Goal: Task Accomplishment & Management: Manage account settings

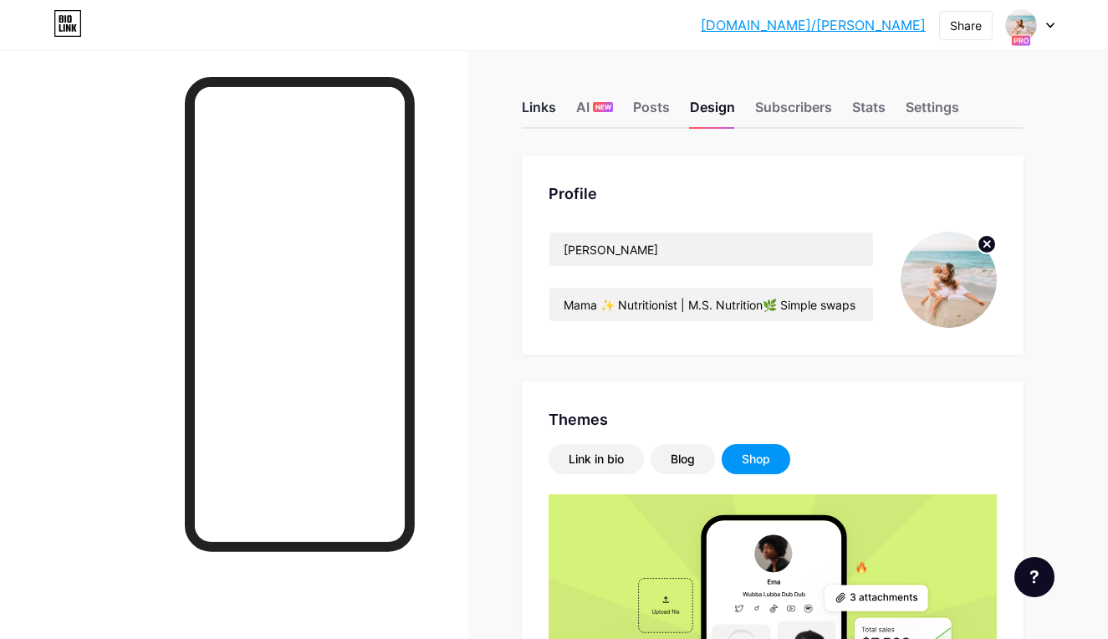
click at [533, 108] on div "Links" at bounding box center [539, 112] width 34 height 30
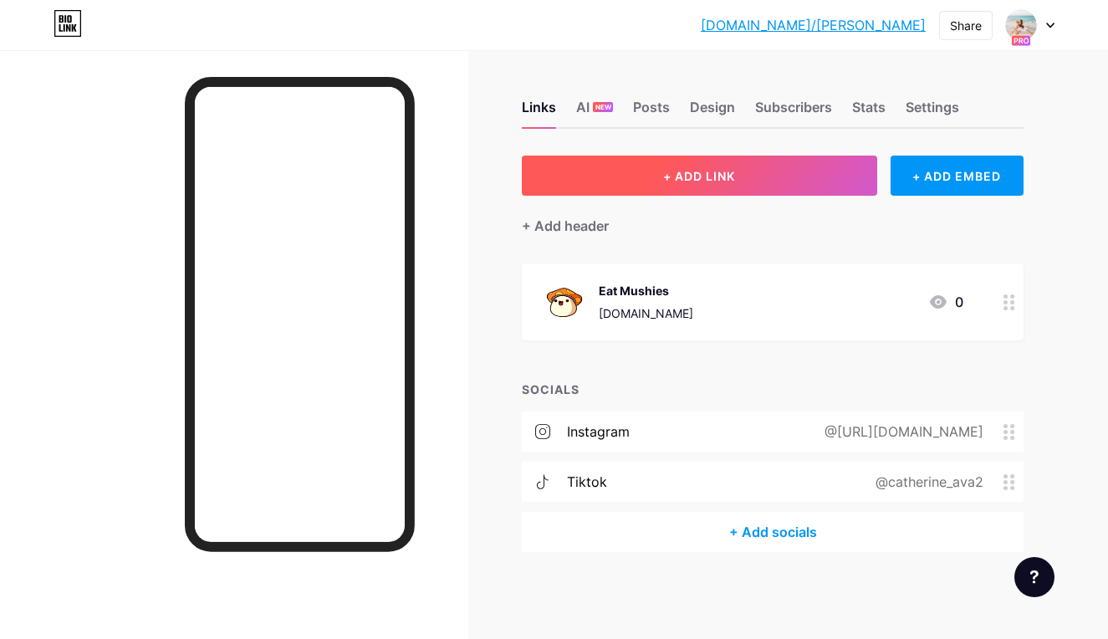
click at [833, 179] on button "+ ADD LINK" at bounding box center [699, 176] width 355 height 40
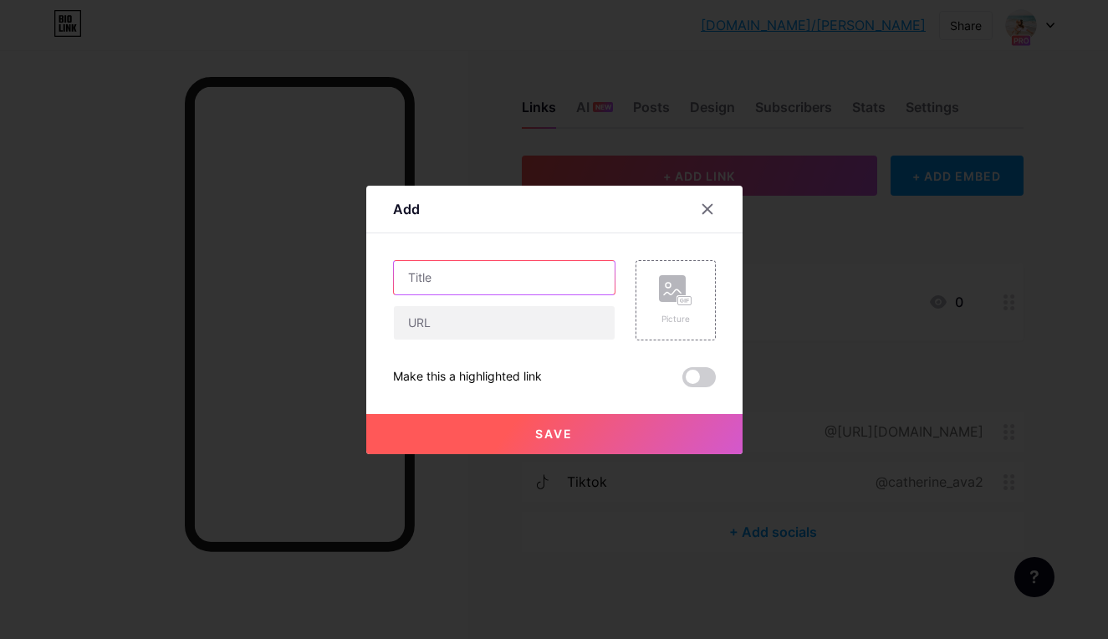
click at [524, 279] on input "text" at bounding box center [504, 277] width 221 height 33
type input "Amazon Storefront"
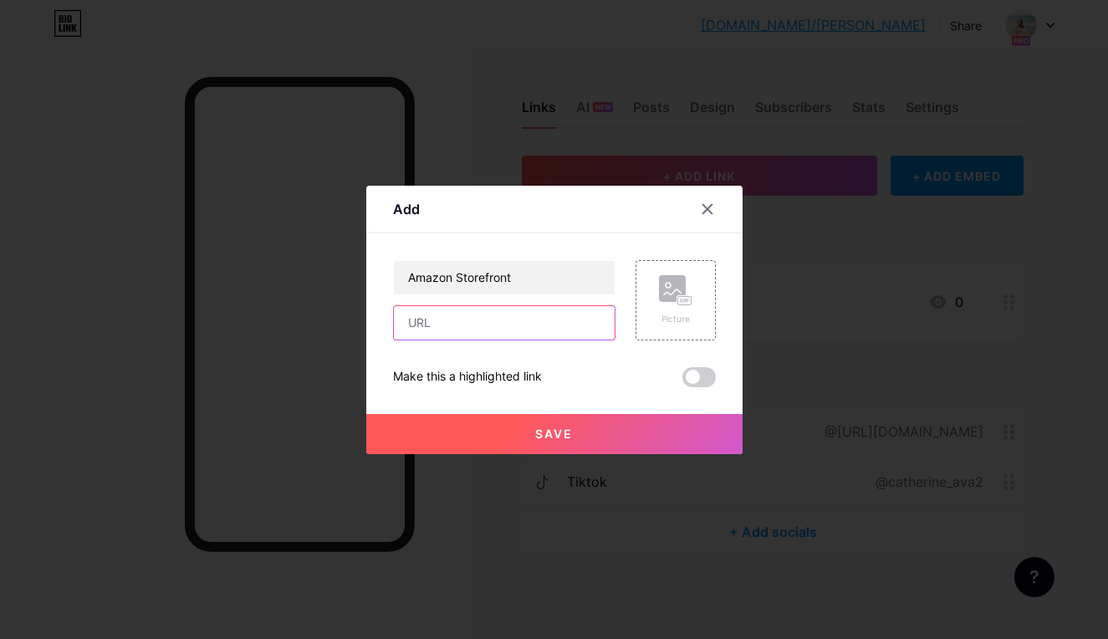
click at [513, 319] on input "text" at bounding box center [504, 322] width 221 height 33
paste input "[URL][DOMAIN_NAME]"
type input "[URL][DOMAIN_NAME]"
click at [666, 284] on circle at bounding box center [668, 285] width 5 height 5
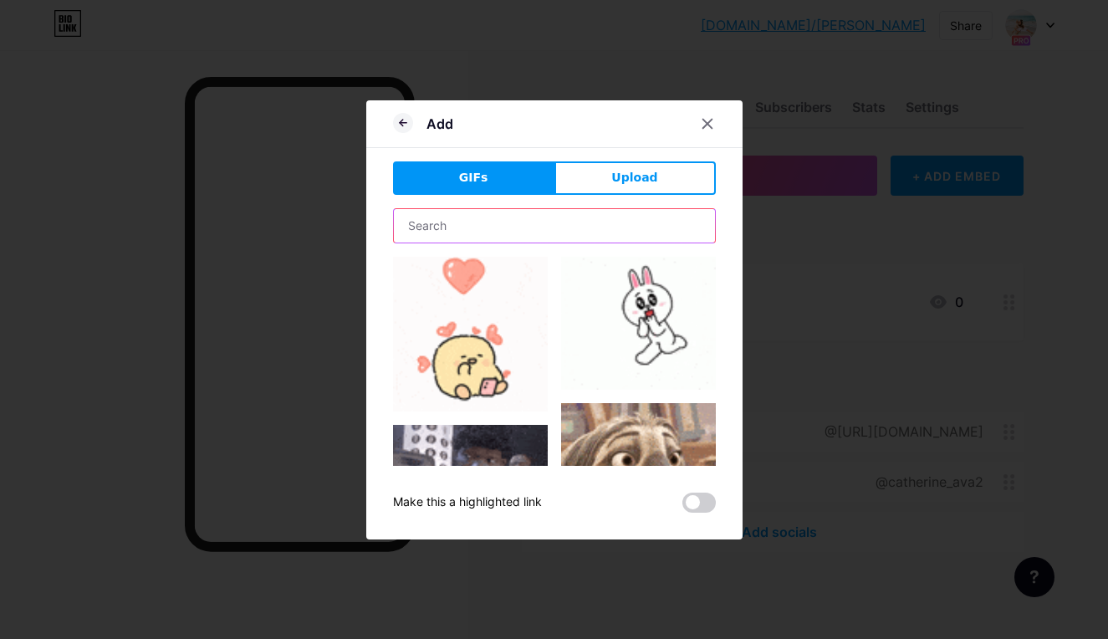
click at [529, 220] on input "text" at bounding box center [554, 225] width 321 height 33
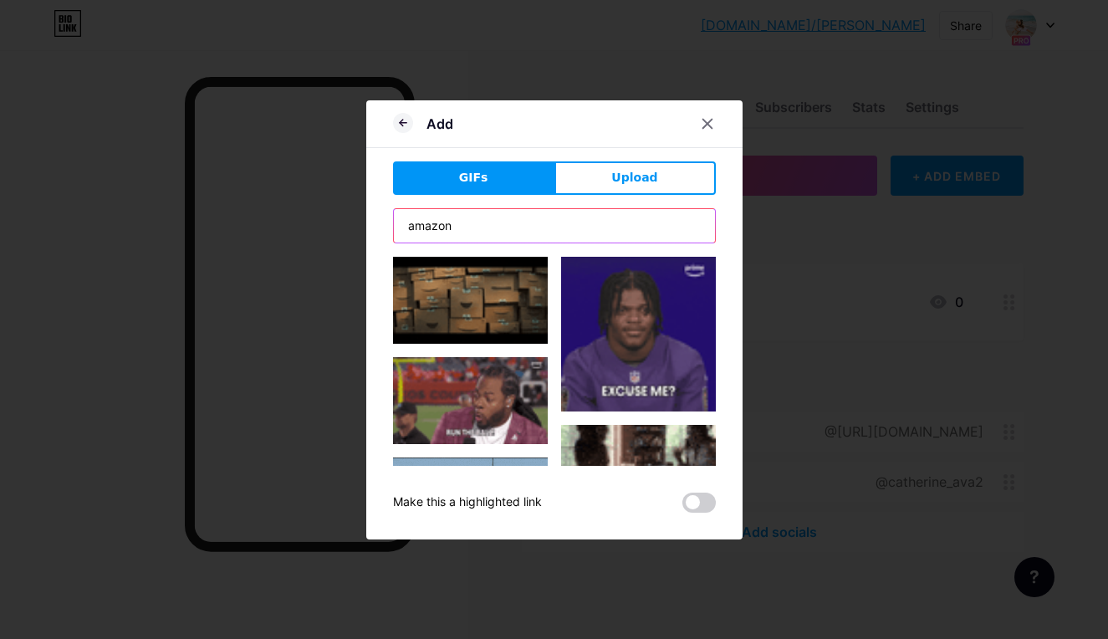
type input "amazon"
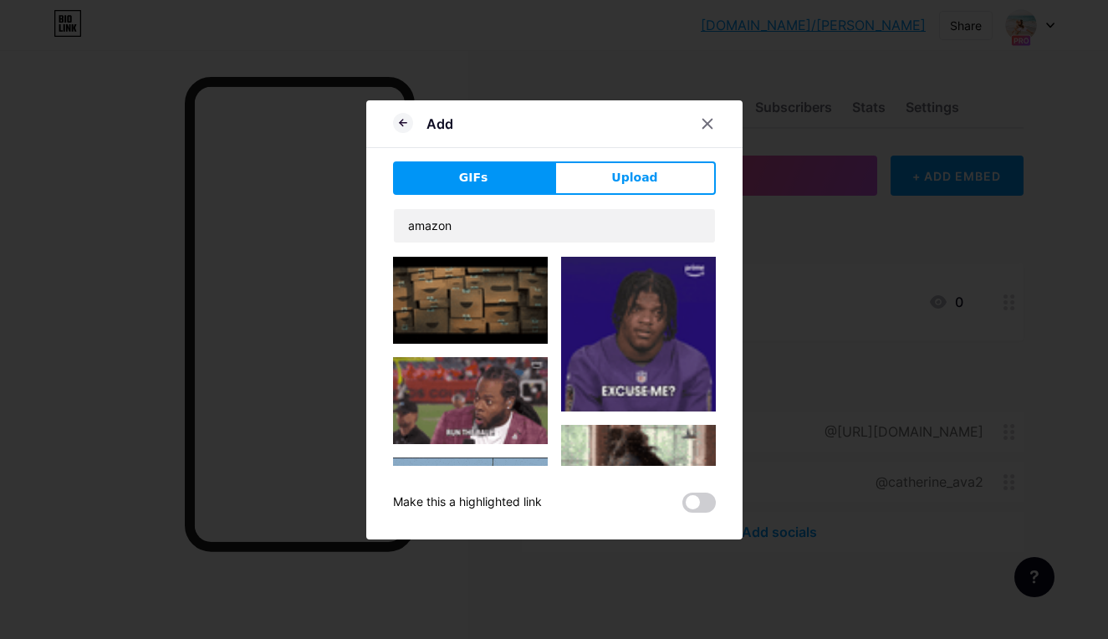
click at [517, 320] on img at bounding box center [470, 300] width 155 height 87
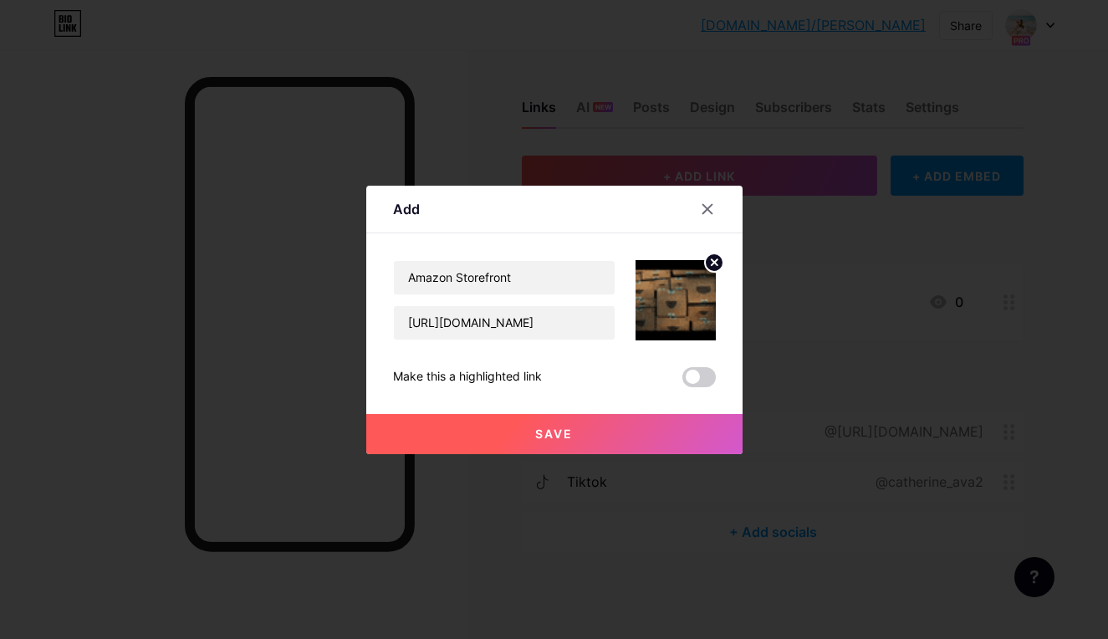
click at [595, 436] on button "Save" at bounding box center [554, 434] width 376 height 40
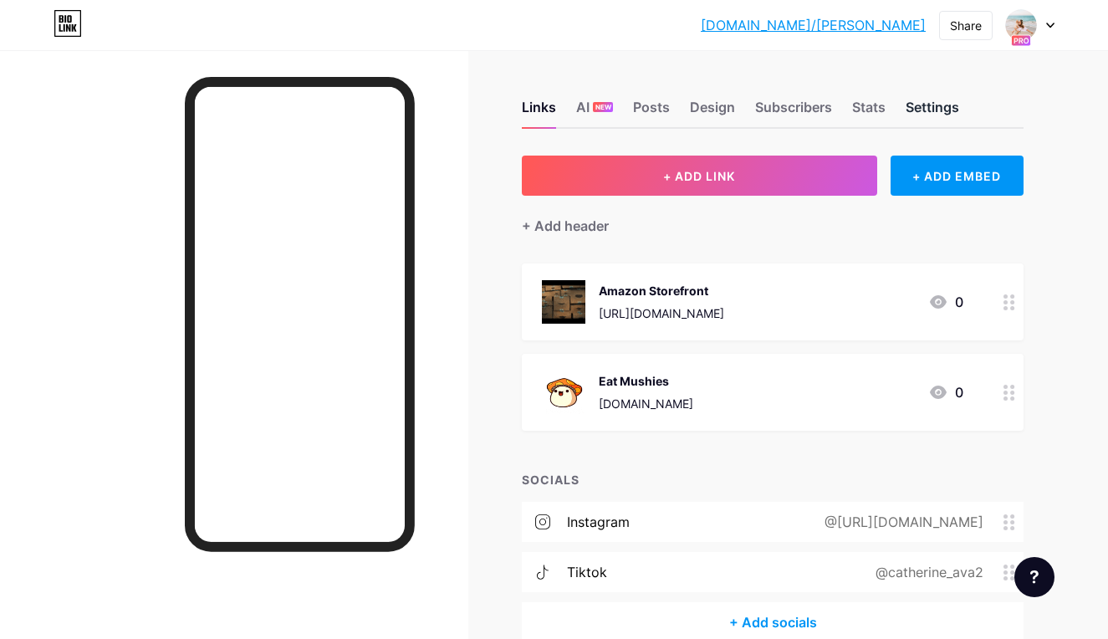
click at [923, 103] on div "Settings" at bounding box center [933, 112] width 54 height 30
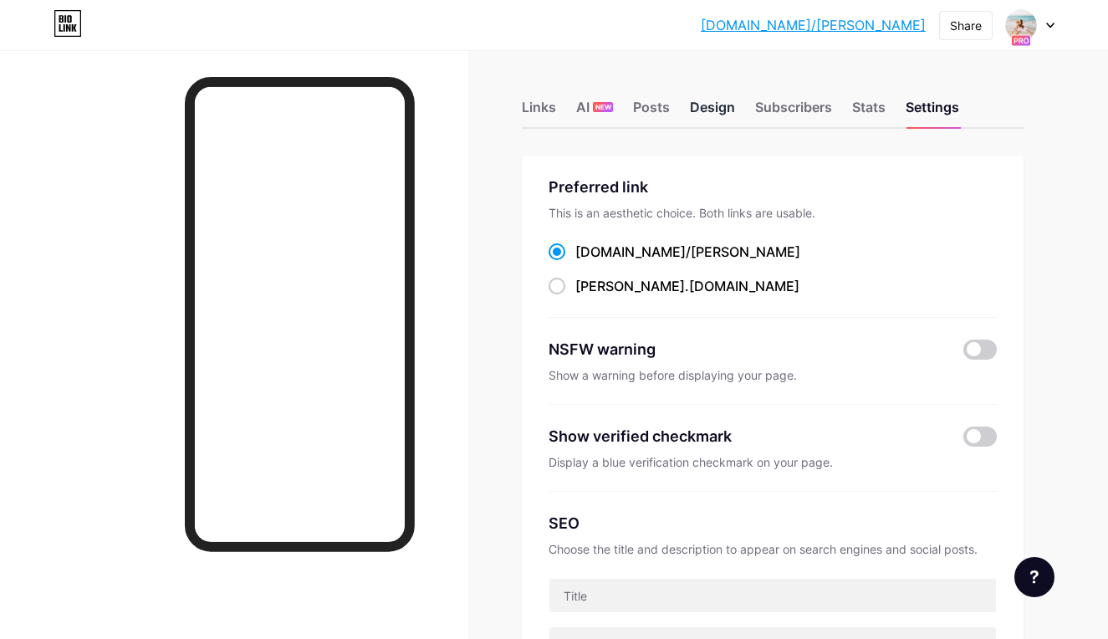
click at [725, 110] on div "Design" at bounding box center [712, 112] width 45 height 30
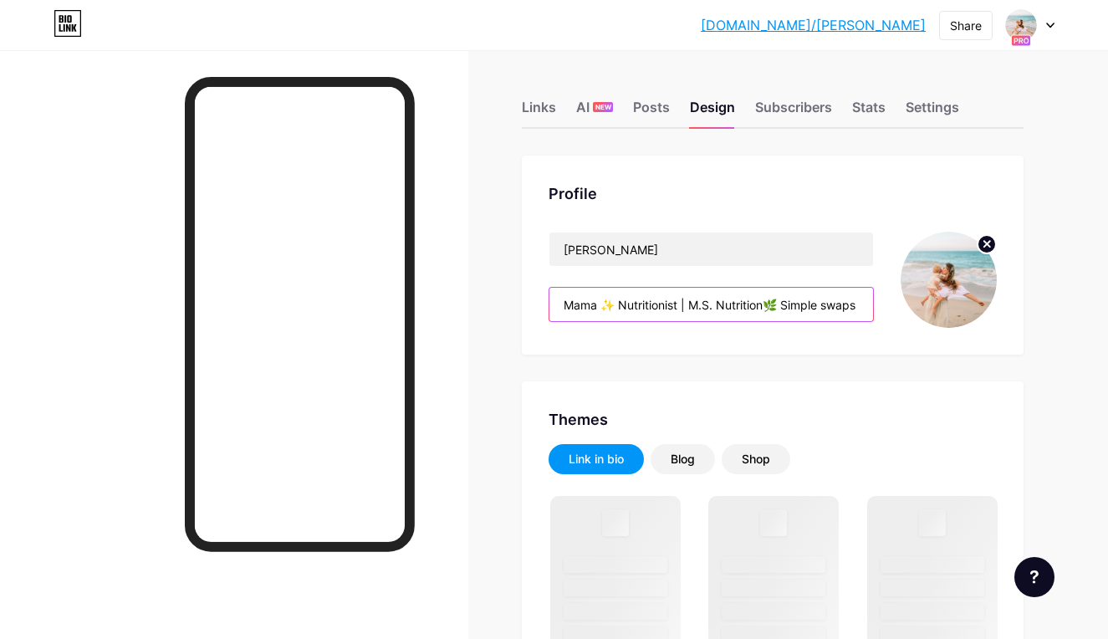
click at [682, 306] on input "Mama ✨ Nutritionist | M.S. Nutrition🌿 Simple swaps for natural, low-tox living🍄…" at bounding box center [711, 304] width 324 height 33
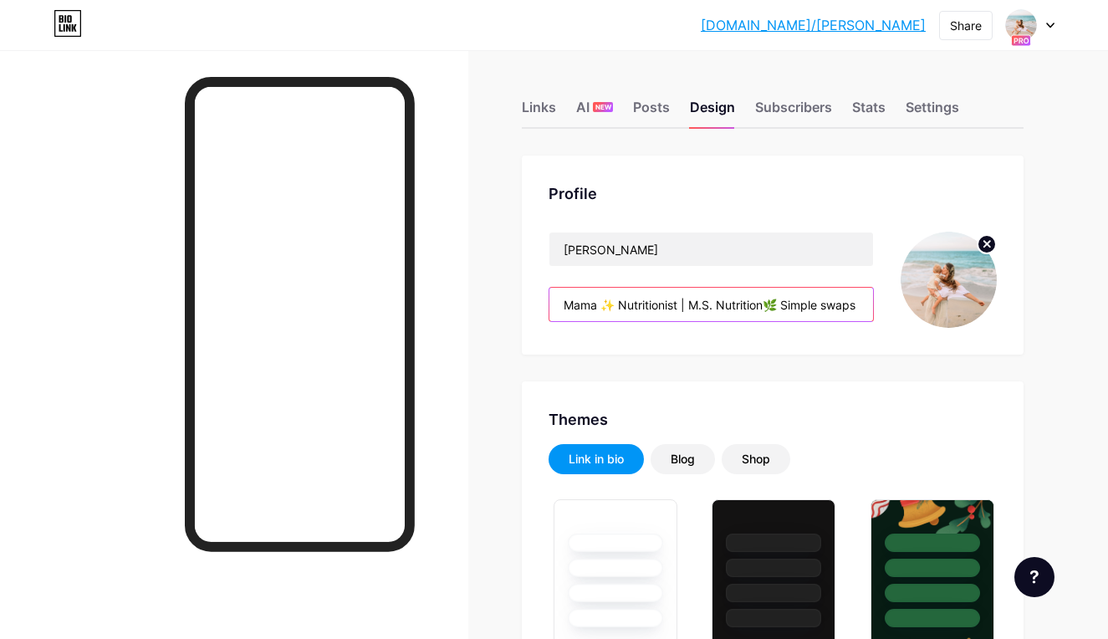
click at [682, 306] on input "Mama ✨ Nutritionist | M.S. Nutrition🌿 Simple swaps for natural, low-tox living🍄…" at bounding box center [711, 304] width 324 height 33
paste input "Pilot Wife | Mama | Nutritionist ✨ Sharing simple swaps for low-tox families 🍄 …"
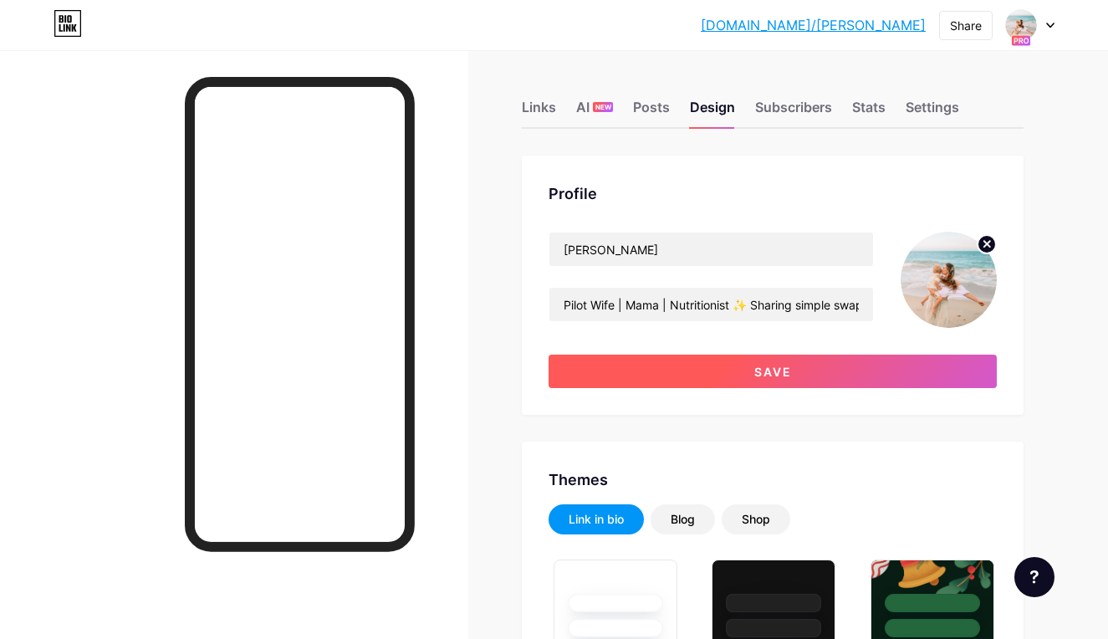
click at [694, 374] on button "Save" at bounding box center [773, 371] width 448 height 33
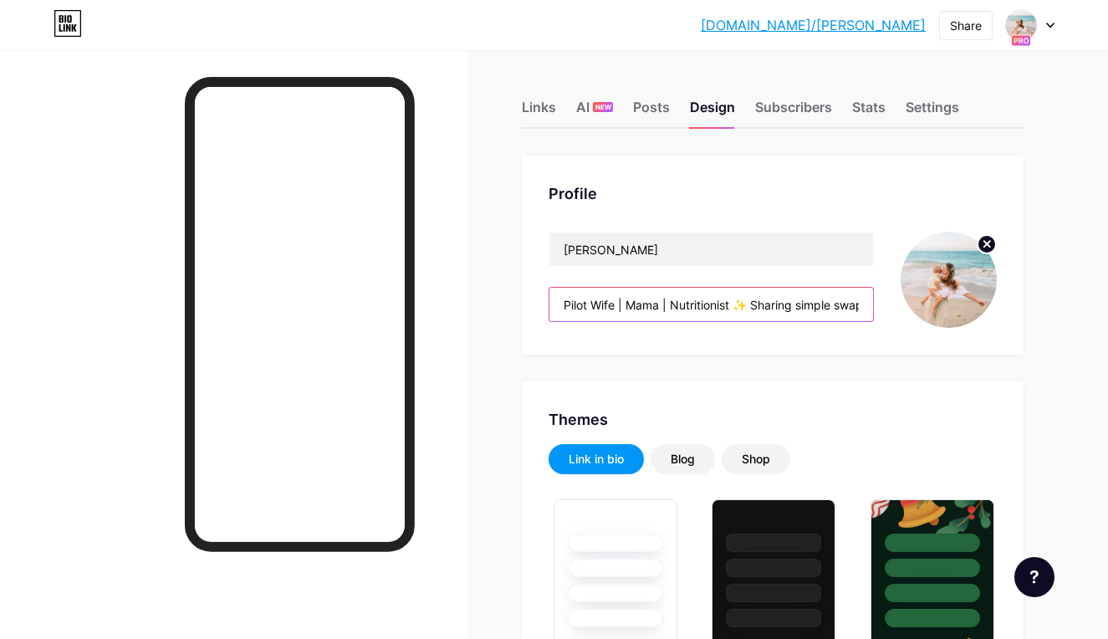
drag, startPoint x: 744, startPoint y: 313, endPoint x: 972, endPoint y: 301, distance: 227.8
click at [972, 301] on div "[PERSON_NAME] Pilot Wife | Mama | Nutritionist ✨ Sharing simple swaps for low-t…" at bounding box center [773, 280] width 448 height 96
drag, startPoint x: 744, startPoint y: 304, endPoint x: 892, endPoint y: 302, distance: 148.1
click at [892, 302] on div "[PERSON_NAME] Pilot Wife | Mama | Nutritionist ✨ Sharing simple swaps for low-t…" at bounding box center [773, 280] width 448 height 96
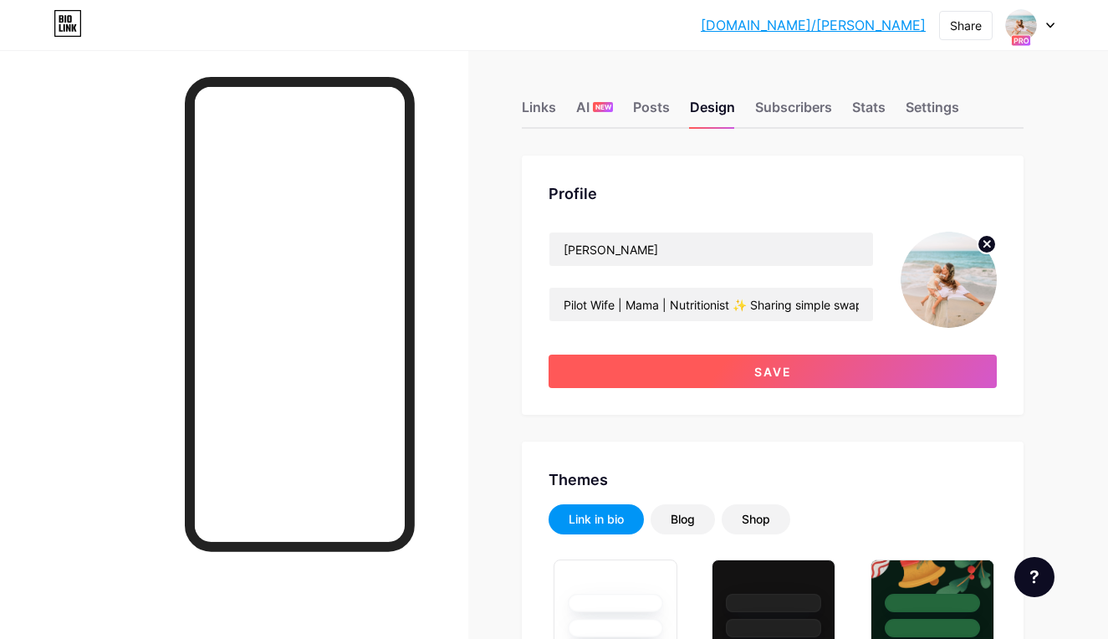
click at [805, 369] on button "Save" at bounding box center [773, 371] width 448 height 33
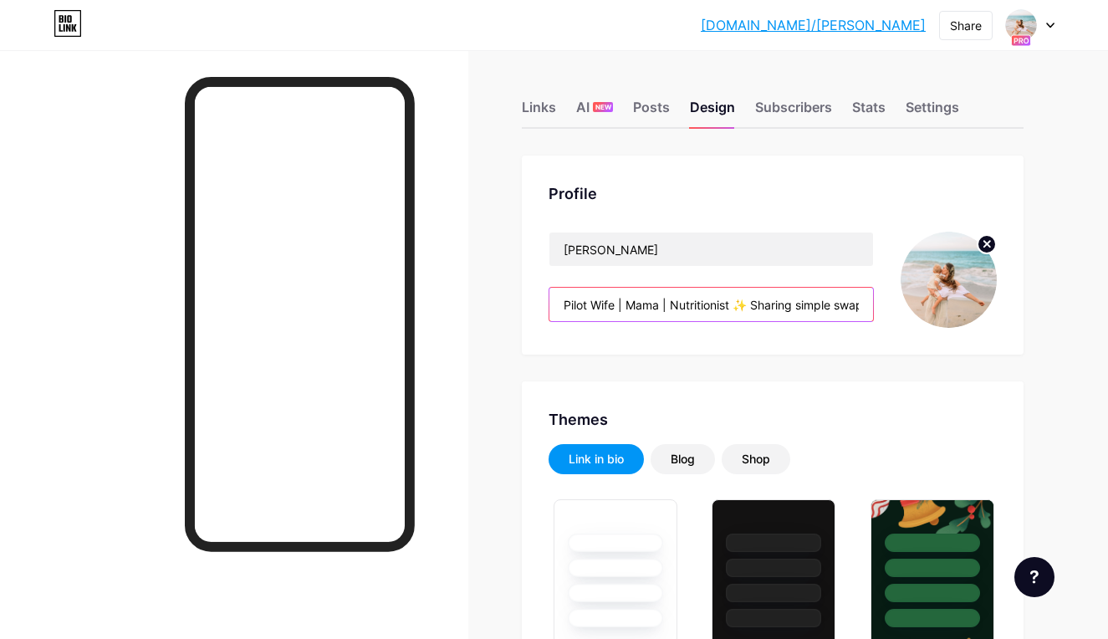
click at [733, 307] on input "Pilot Wife | Mama | Nutritionist ✨ Sharing simple swaps for low-tox families 🍄 …" at bounding box center [711, 304] width 324 height 33
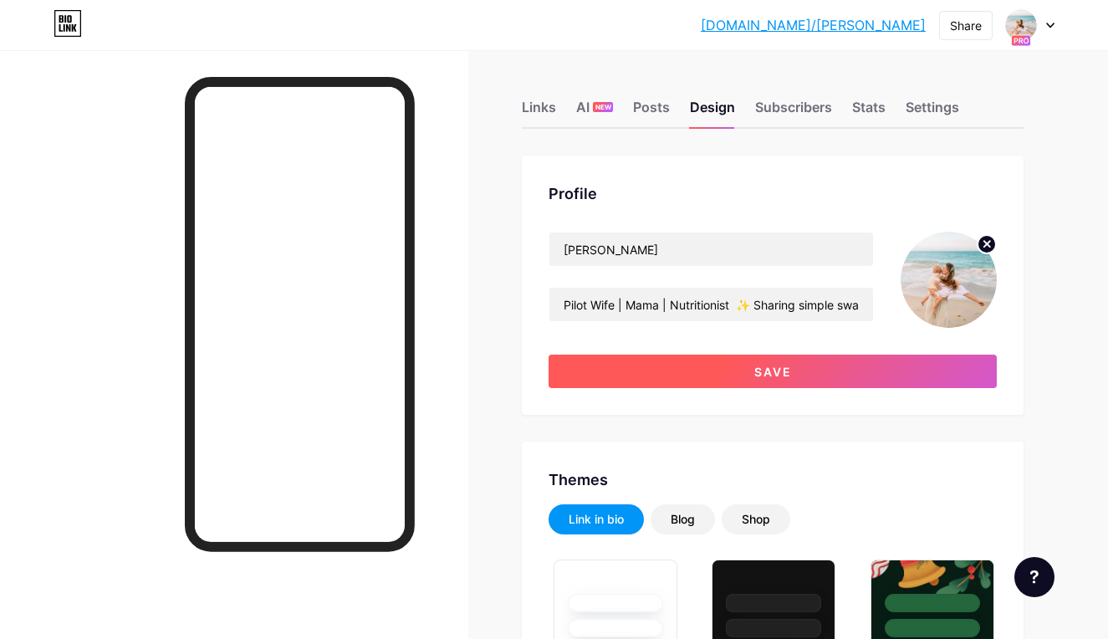
click at [735, 374] on button "Save" at bounding box center [773, 371] width 448 height 33
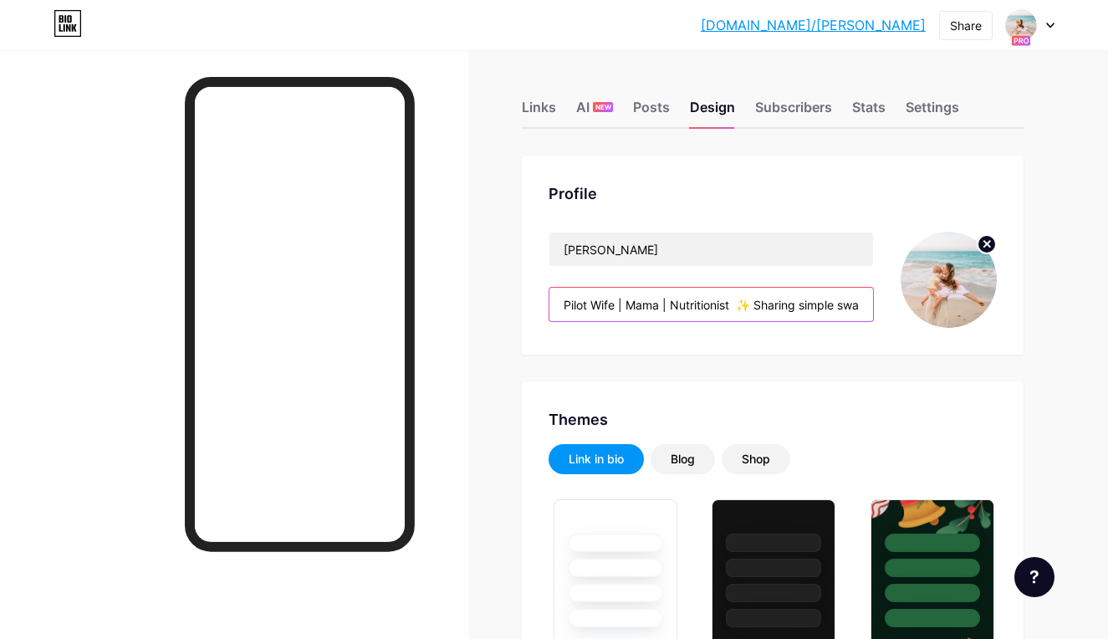
click at [739, 309] on input "Pilot Wife | Mama | Nutritionist ✨ Sharing simple swaps for low-tox families 🍄 …" at bounding box center [711, 304] width 324 height 33
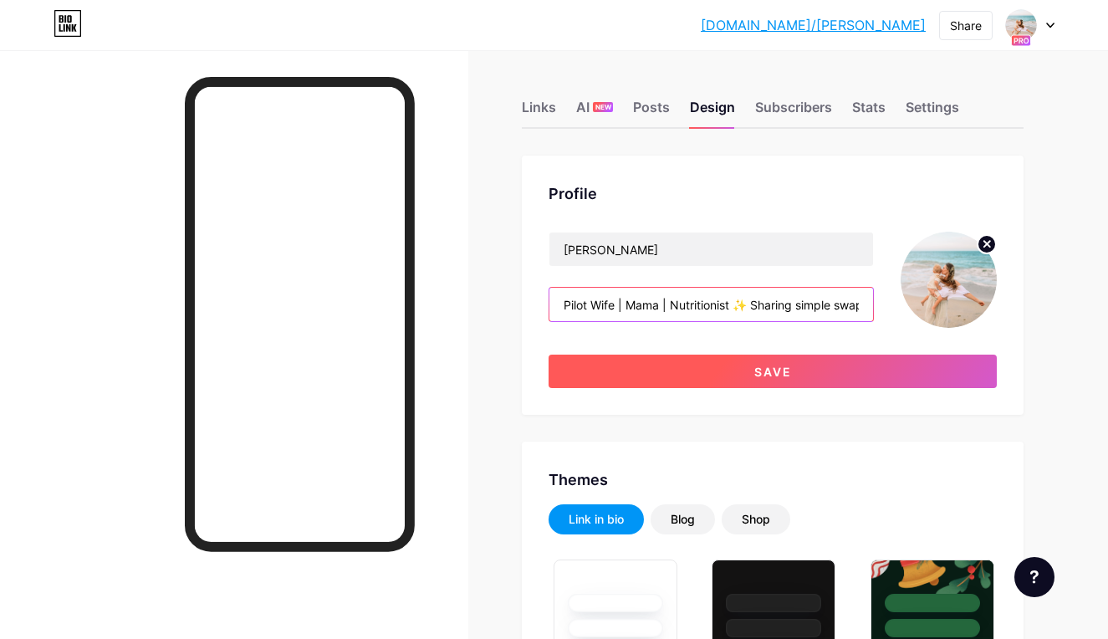
type input "Pilot Wife | Mama | Nutritionist ✨ Sharing simple swaps for low-tox families 🍄 …"
click at [779, 356] on button "Save" at bounding box center [773, 371] width 448 height 33
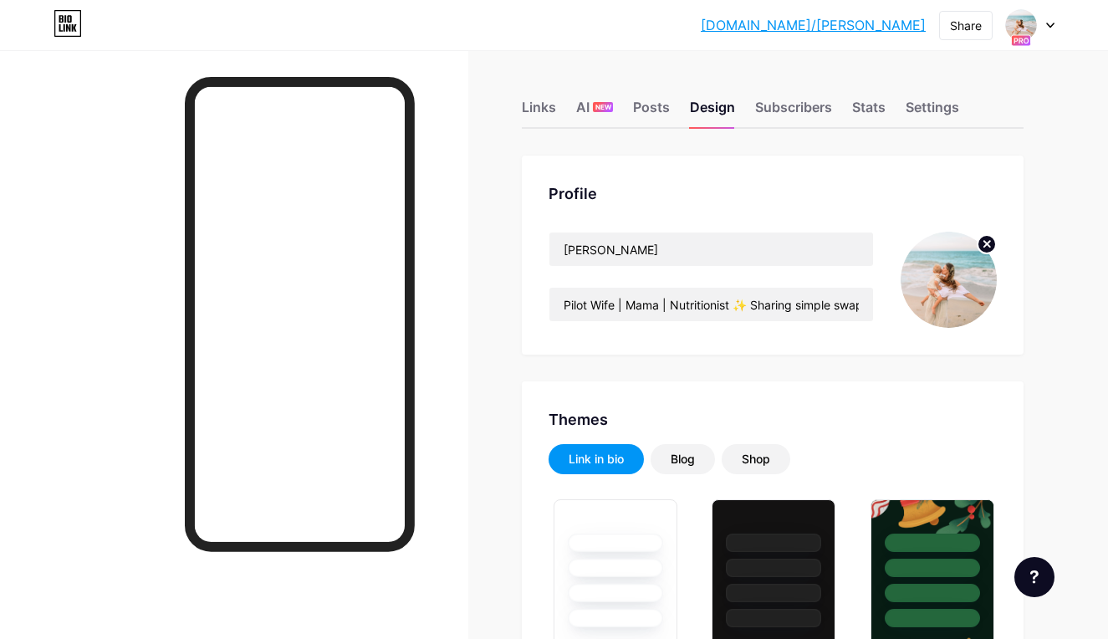
scroll to position [20, 0]
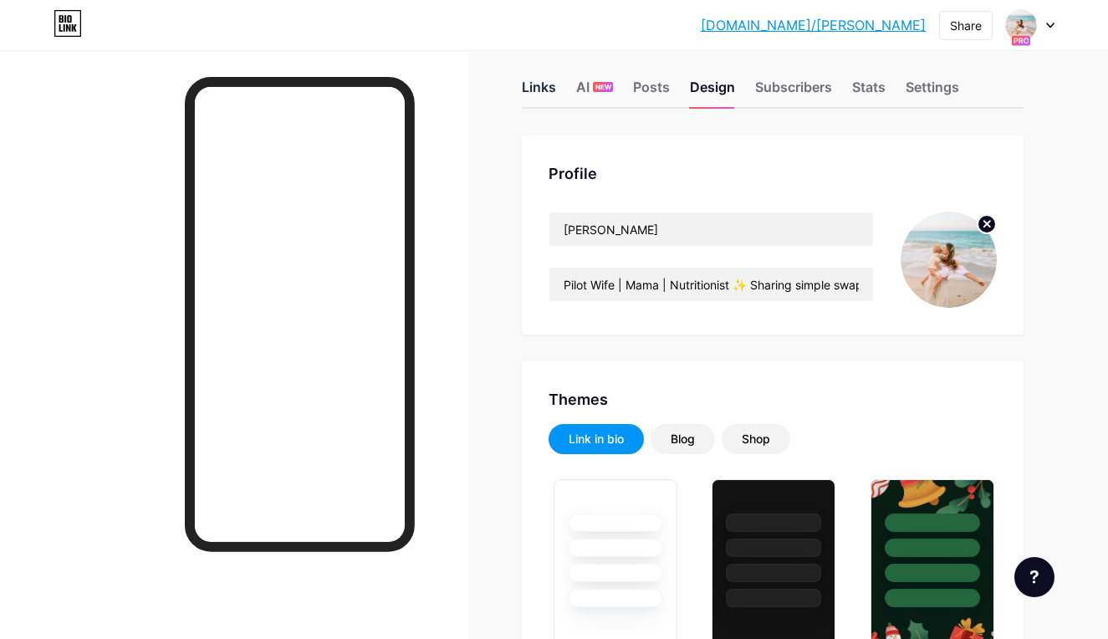
click at [537, 84] on div "Links" at bounding box center [539, 92] width 34 height 30
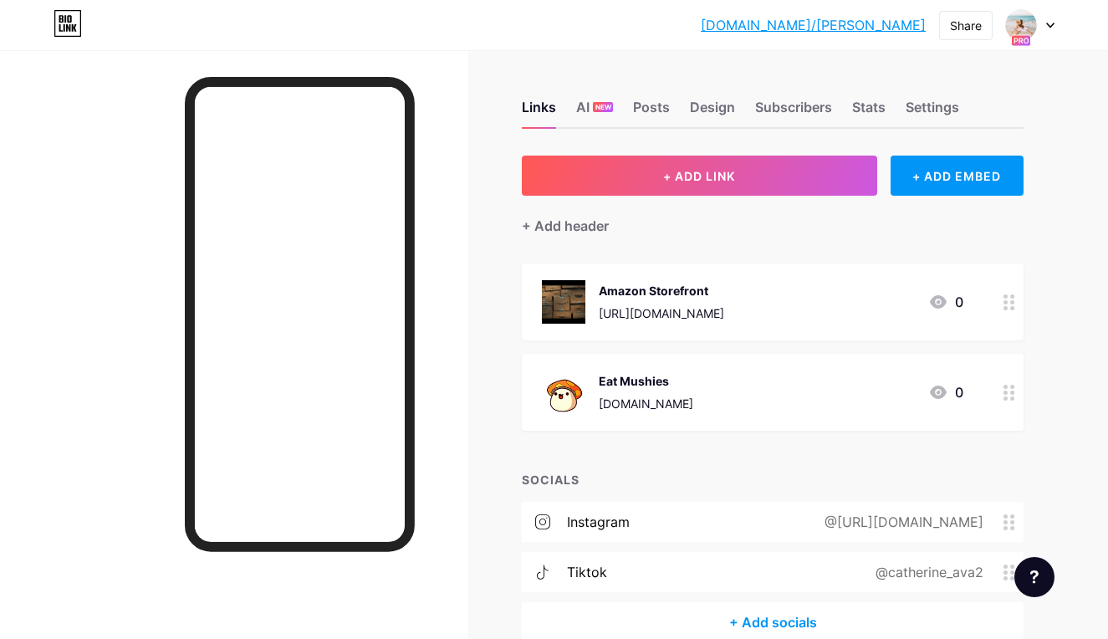
scroll to position [49, 0]
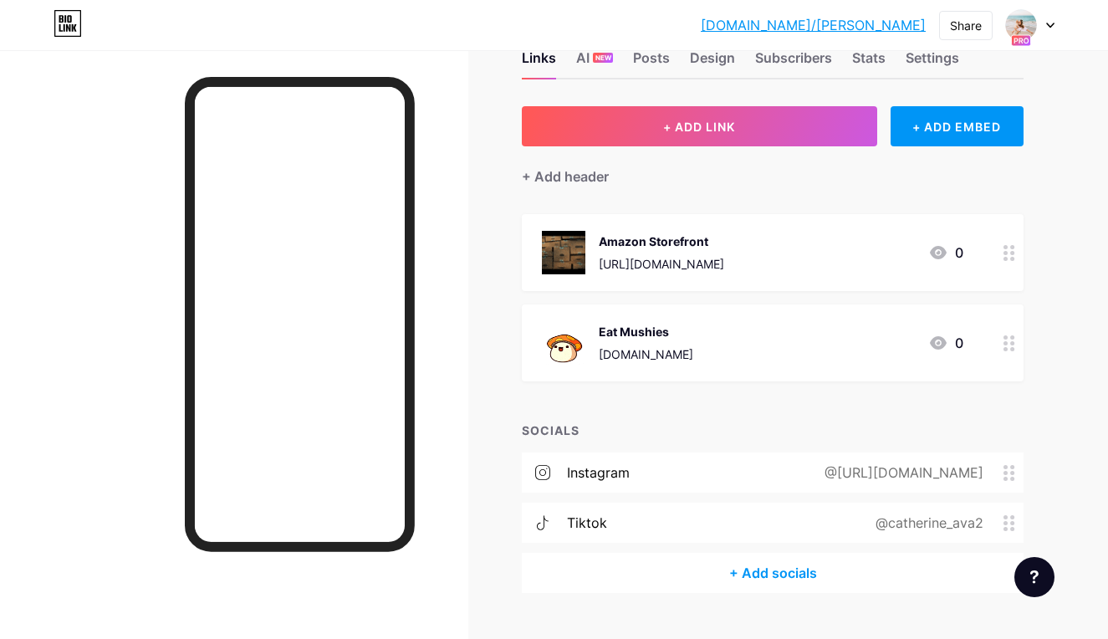
click at [642, 340] on div "Eat Mushies [DOMAIN_NAME]" at bounding box center [646, 342] width 95 height 43
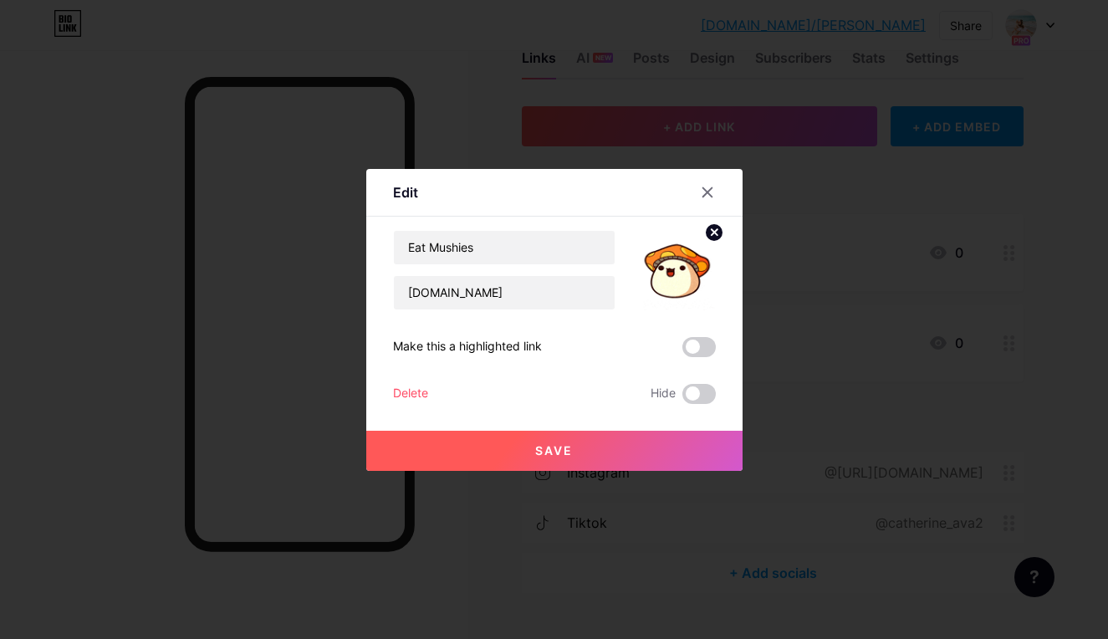
click at [675, 250] on img at bounding box center [676, 270] width 80 height 80
click at [688, 279] on img at bounding box center [676, 270] width 80 height 80
click at [718, 237] on circle at bounding box center [714, 232] width 18 height 18
click at [674, 260] on icon at bounding box center [675, 260] width 33 height 31
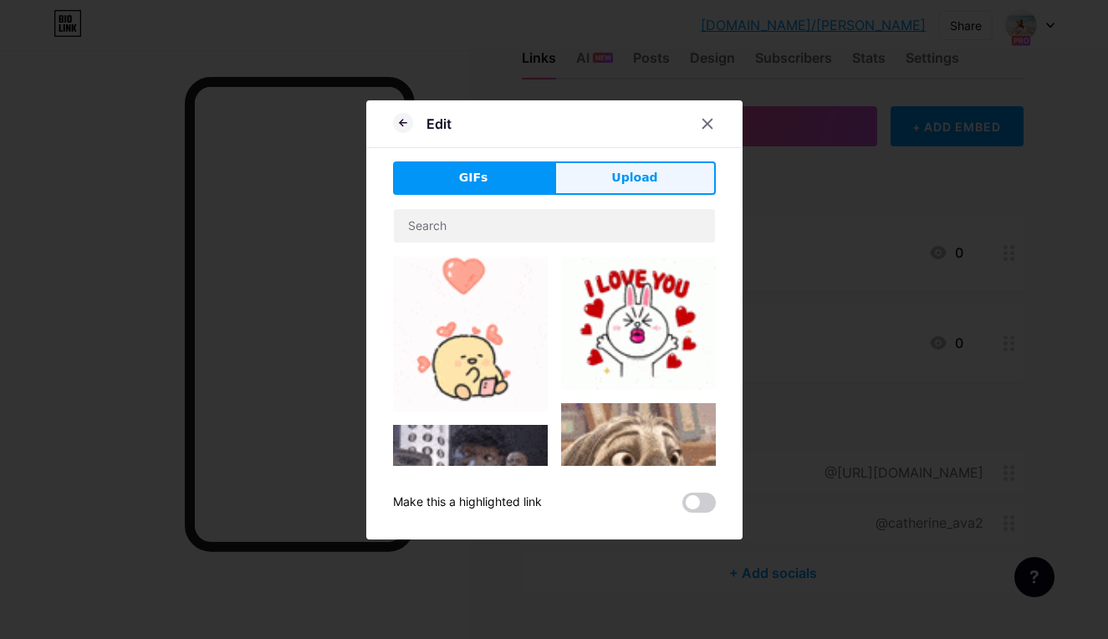
click at [611, 185] on button "Upload" at bounding box center [634, 177] width 161 height 33
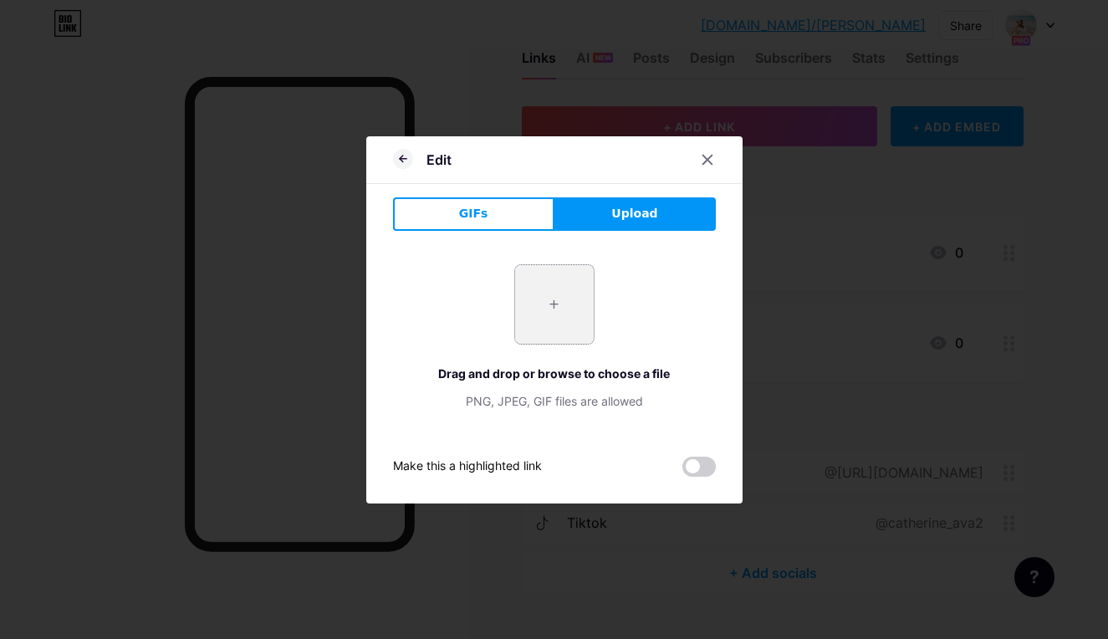
click at [555, 299] on input "file" at bounding box center [554, 304] width 79 height 79
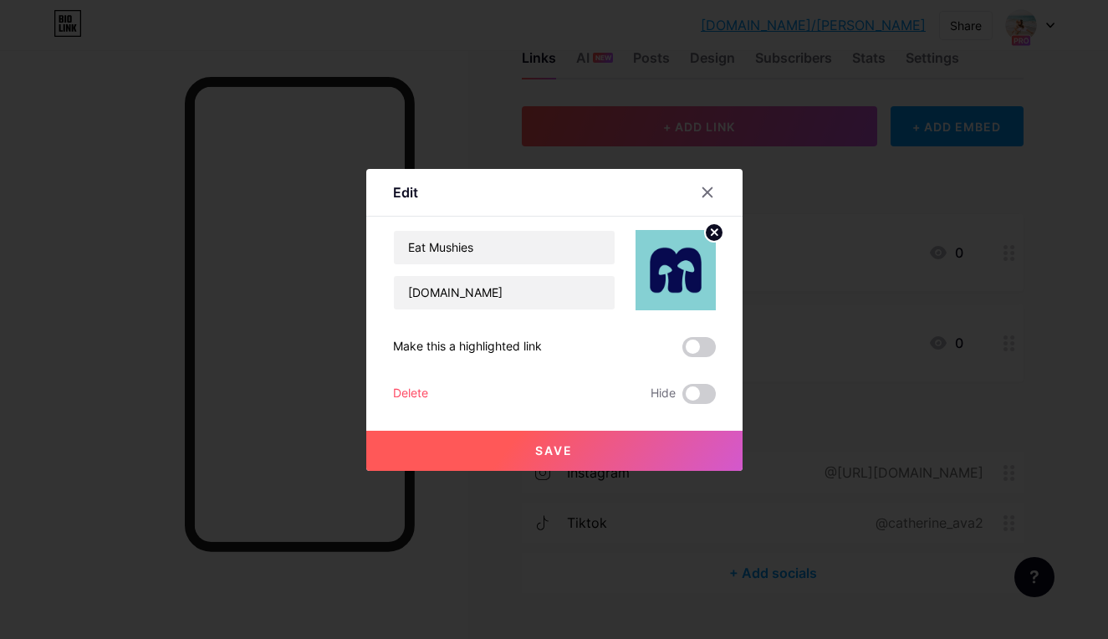
click at [578, 449] on button "Save" at bounding box center [554, 451] width 376 height 40
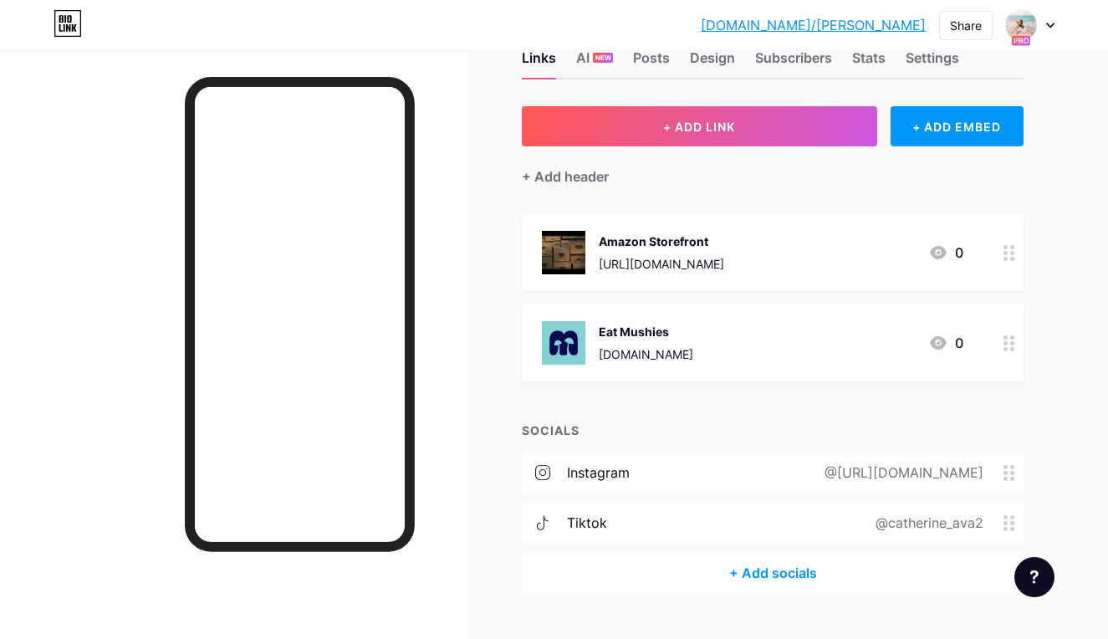
click at [724, 238] on div "Amazon Storefront" at bounding box center [661, 242] width 125 height 18
click at [712, 235] on icon at bounding box center [714, 232] width 6 height 6
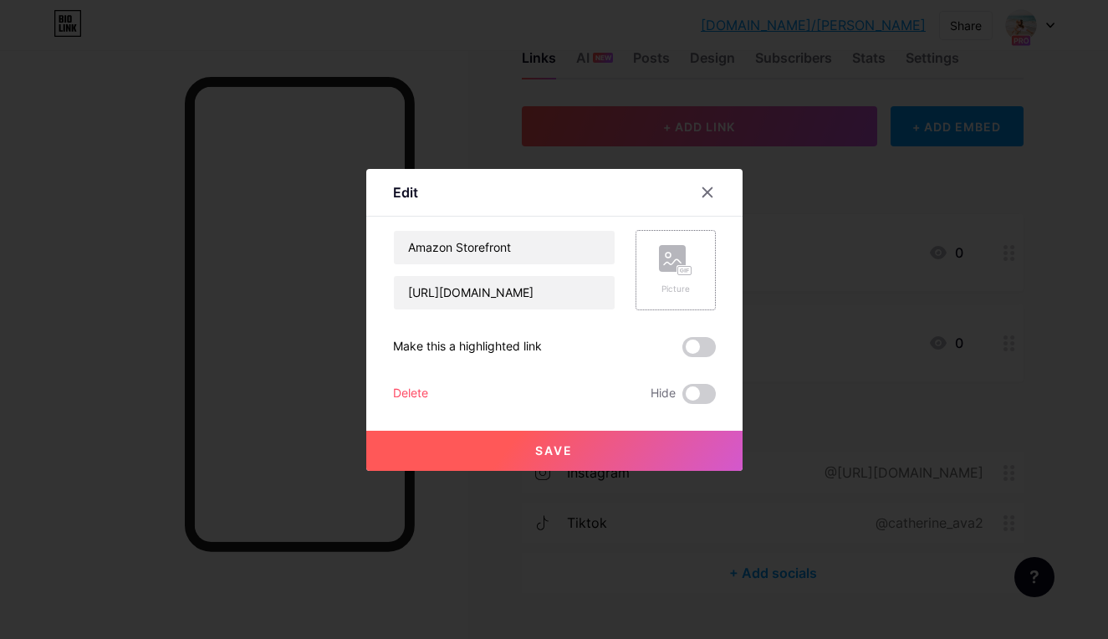
click at [667, 267] on rect at bounding box center [672, 258] width 27 height 27
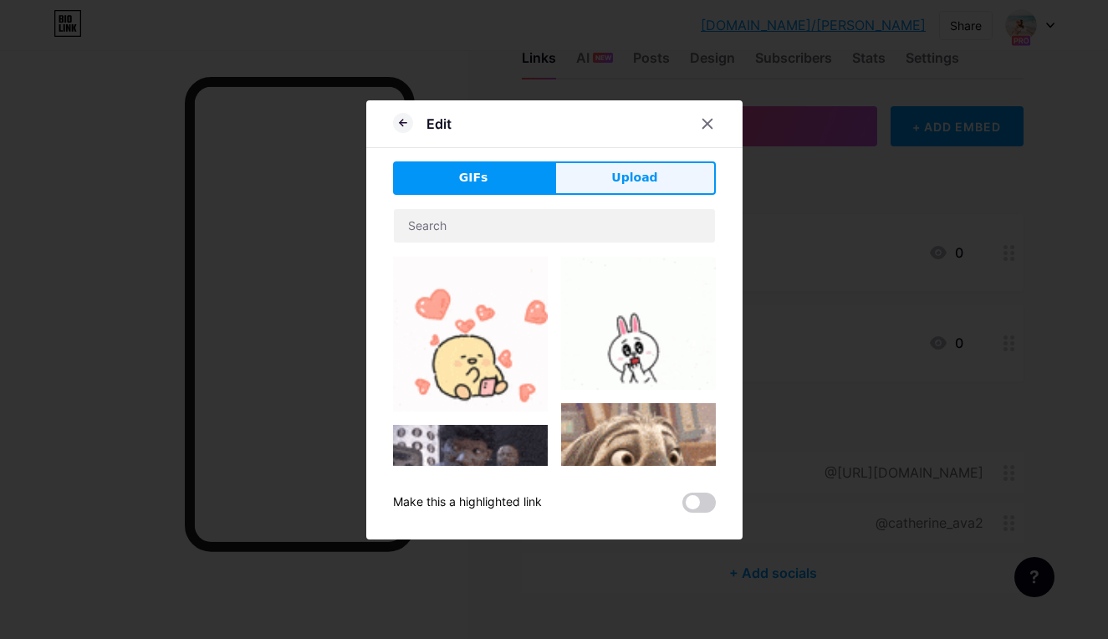
click at [642, 187] on button "Upload" at bounding box center [634, 177] width 161 height 33
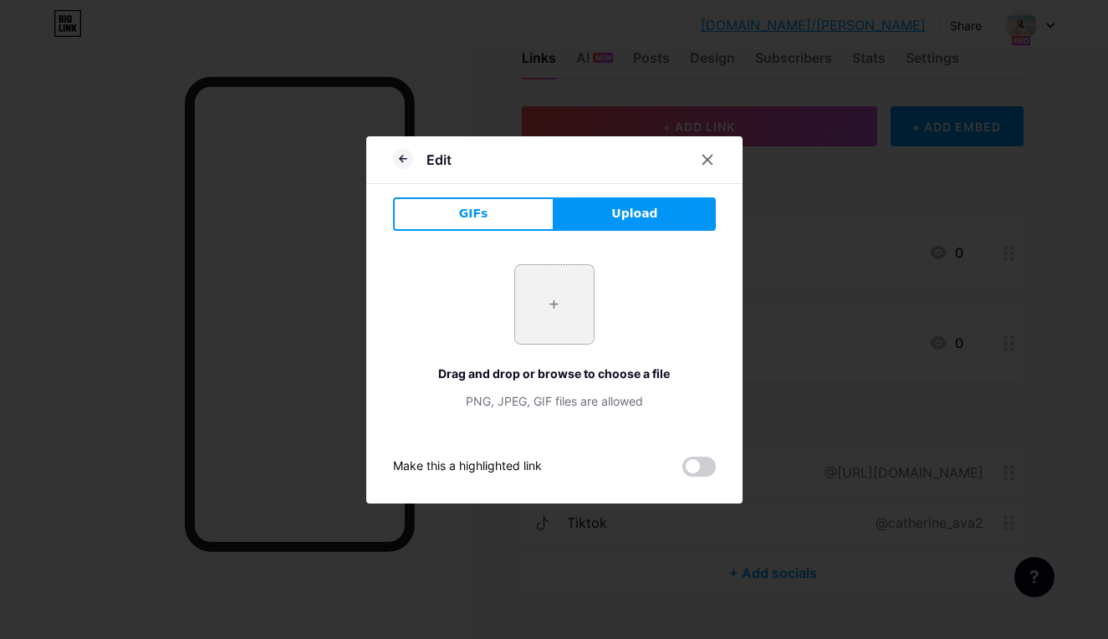
click at [570, 295] on input "file" at bounding box center [554, 304] width 79 height 79
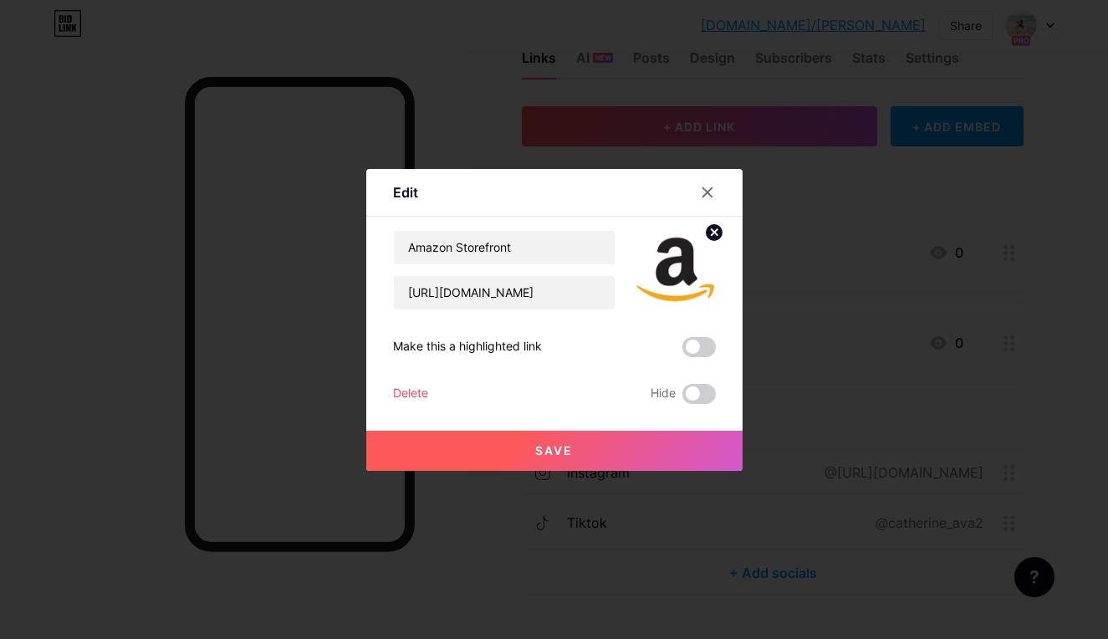
click at [631, 454] on button "Save" at bounding box center [554, 451] width 376 height 40
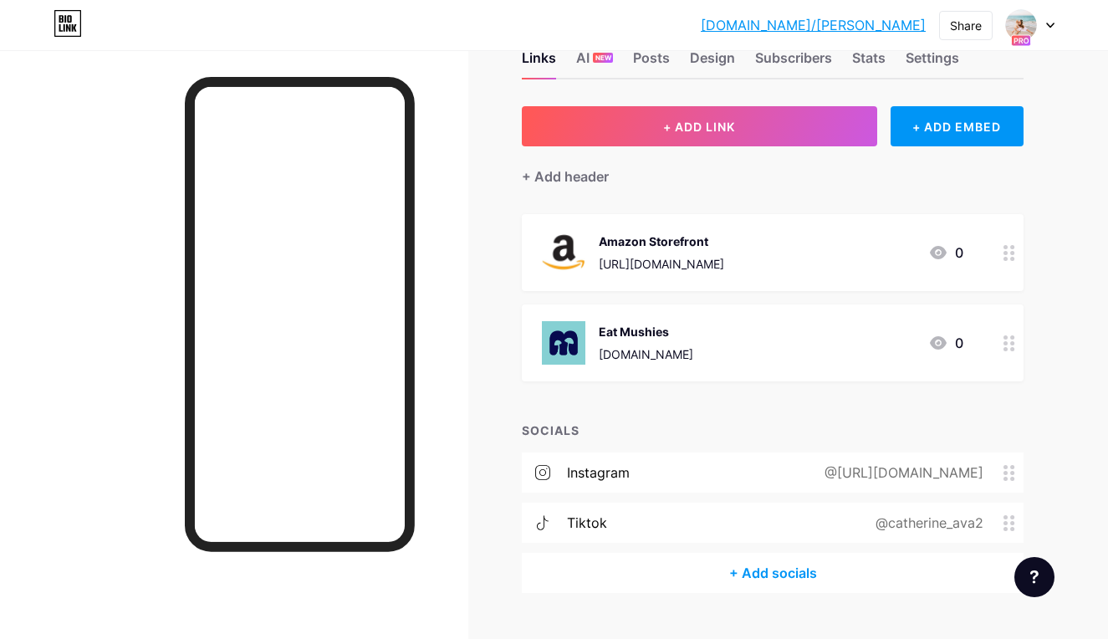
click at [820, 331] on div "Eat Mushies [DOMAIN_NAME] 0" at bounding box center [753, 342] width 422 height 43
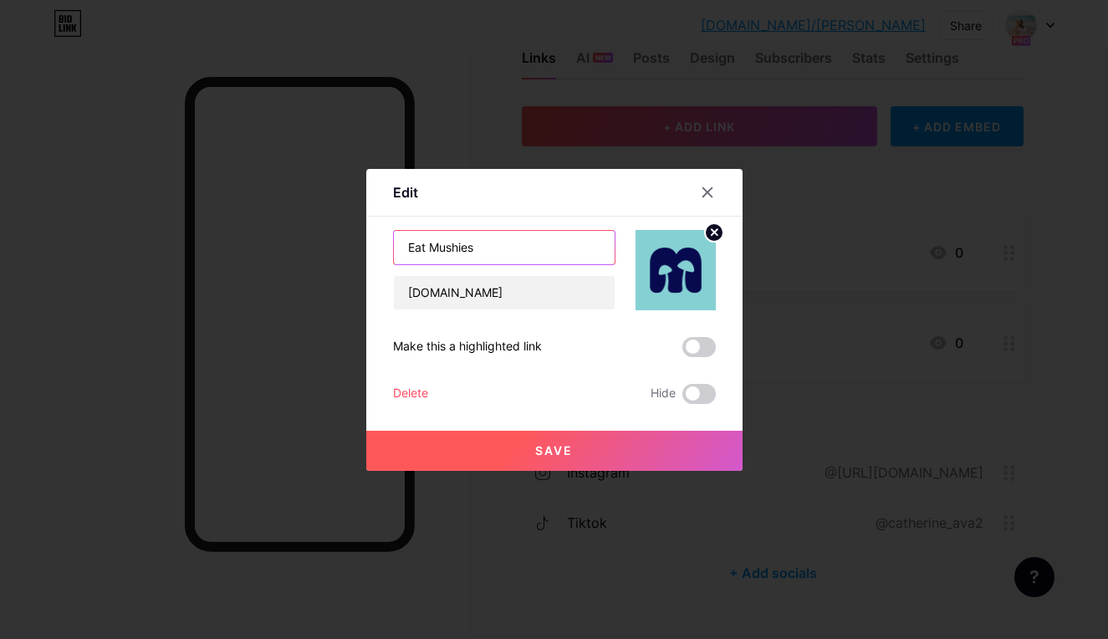
click at [540, 248] on input "Eat Mushies" at bounding box center [504, 247] width 221 height 33
type input "E"
type input "Organic Super Mushroom Gummies"
click at [551, 446] on span "Save" at bounding box center [554, 450] width 38 height 14
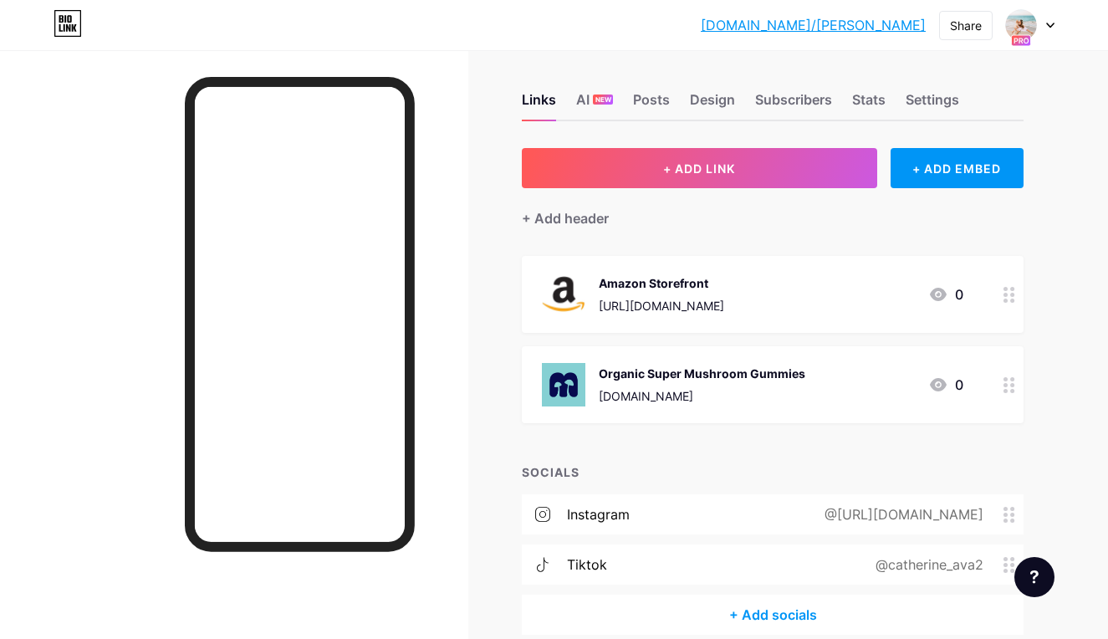
scroll to position [1, 0]
